Goal: Transaction & Acquisition: Book appointment/travel/reservation

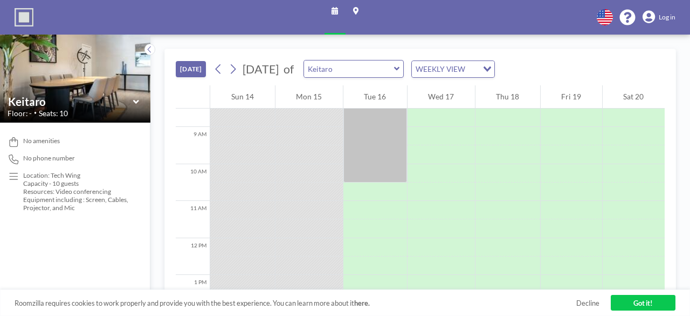
scroll to position [322, 0]
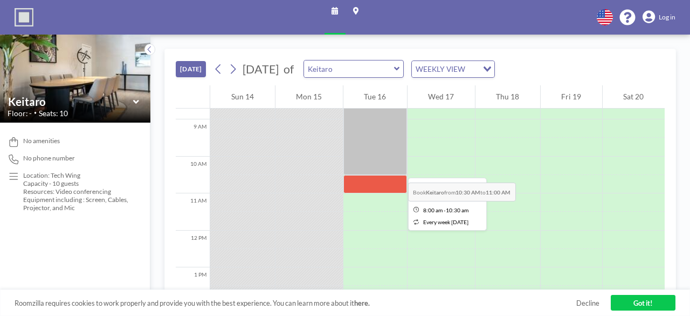
click at [377, 162] on div at bounding box center [376, 129] width 64 height 92
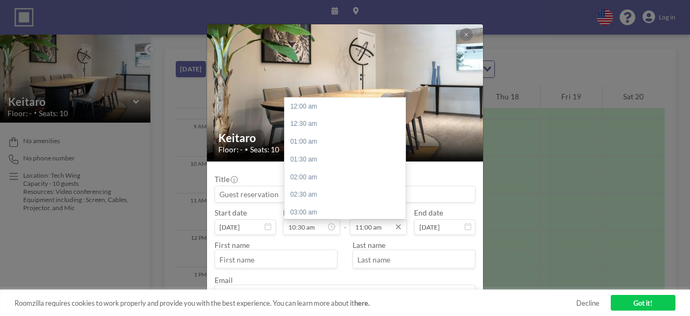
scroll to position [389, 0]
click at [303, 141] on div "12:00 pm" at bounding box center [348, 142] width 126 height 18
type input "12:00 pm"
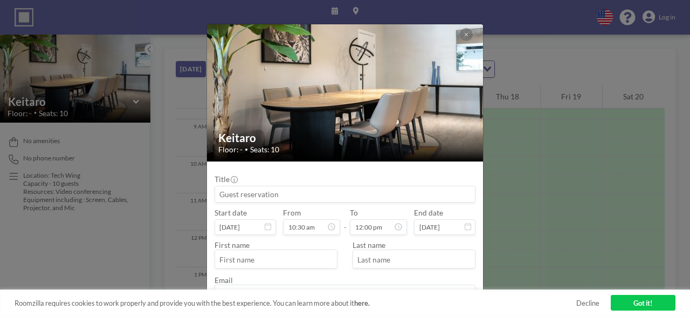
scroll to position [0, 0]
click at [261, 263] on input "text" at bounding box center [276, 259] width 122 height 16
type input "[PERSON_NAME]"
click at [385, 257] on input "text" at bounding box center [414, 259] width 122 height 16
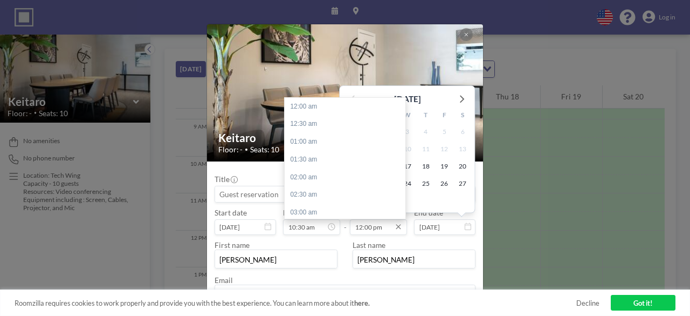
scroll to position [425, 0]
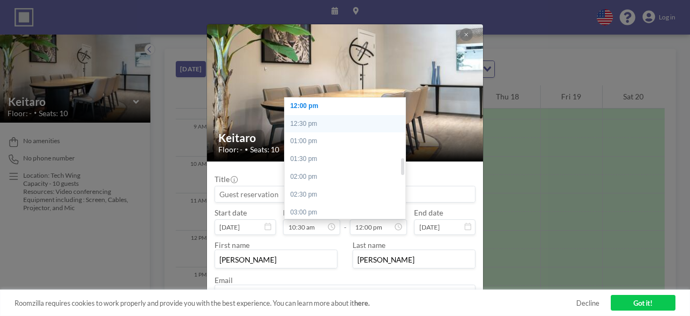
type input "[PERSON_NAME]"
click at [313, 122] on div "12:30 pm" at bounding box center [348, 124] width 126 height 18
type input "12:30 pm"
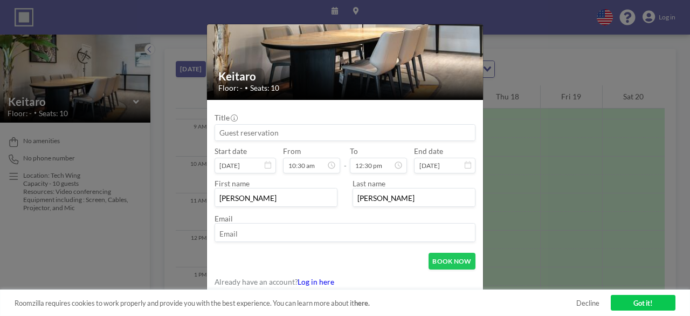
scroll to position [61, 0]
click at [250, 231] on input "email" at bounding box center [345, 234] width 260 height 16
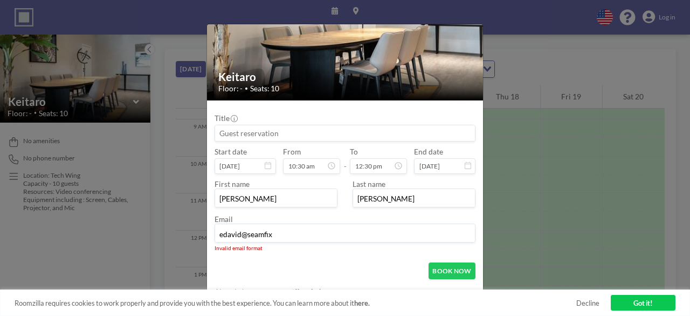
click at [295, 232] on input "edavid@seamfix" at bounding box center [345, 234] width 260 height 16
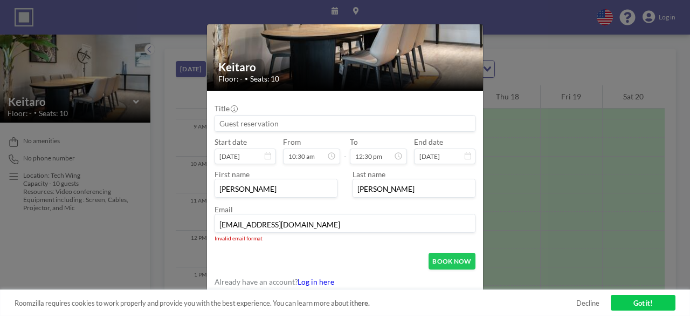
click at [297, 222] on input "[EMAIL_ADDRESS][DOMAIN_NAME]" at bounding box center [345, 224] width 260 height 16
type input "[EMAIL_ADDRESS][DOMAIN_NAME]"
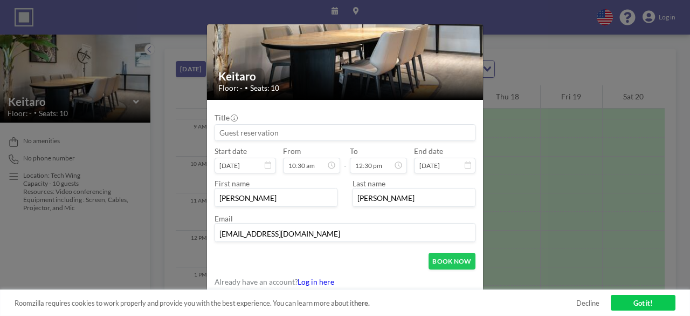
scroll to position [442, 0]
click at [436, 259] on button "BOOK NOW" at bounding box center [452, 260] width 47 height 17
